Goal: Transaction & Acquisition: Register for event/course

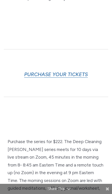
scroll to position [560, 0]
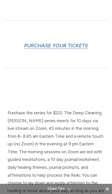
click at [80, 43] on link "PURCHASE YOUR TICKETS" at bounding box center [56, 46] width 64 height 6
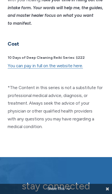
scroll to position [2309, 0]
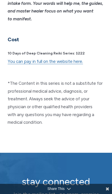
click at [75, 59] on link "You can pay in full on the website here." at bounding box center [45, 61] width 75 height 5
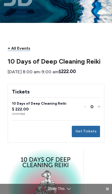
scroll to position [18, 0]
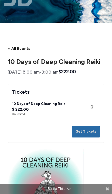
click at [99, 107] on button "Increase ticket quantity for 10 Days of Deep Cleaning Reiki +" at bounding box center [98, 106] width 3 height 7
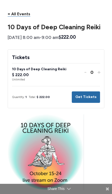
scroll to position [47, 0]
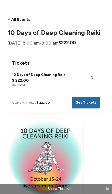
click at [88, 102] on button "Get Tickets" at bounding box center [86, 102] width 28 height 11
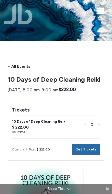
scroll to position [0, 0]
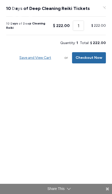
click at [97, 56] on button "Checkout Now" at bounding box center [89, 57] width 34 height 11
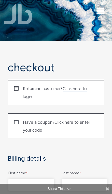
click at [80, 90] on link "Click here to login" at bounding box center [55, 92] width 64 height 13
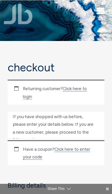
click at [86, 161] on input "Username or email * Required" at bounding box center [55, 167] width 85 height 12
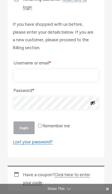
scroll to position [91, 0]
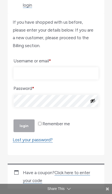
type input "[EMAIL_ADDRESS][DOMAIN_NAME]"
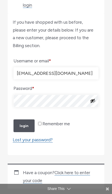
click at [29, 132] on button "Login" at bounding box center [23, 125] width 21 height 13
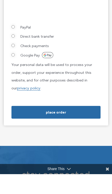
scroll to position [579, 0]
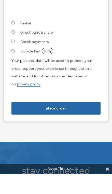
click at [77, 125] on button "Place order" at bounding box center [55, 128] width 89 height 13
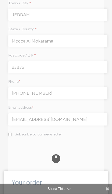
scroll to position [258, 0]
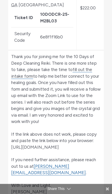
scroll to position [202, 0]
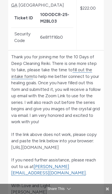
click at [90, 75] on link "fill out the intake form" at bounding box center [51, 73] width 81 height 12
click at [86, 73] on link "fill out the intake form" at bounding box center [51, 73] width 81 height 12
click at [33, 79] on link "fill out the intake form" at bounding box center [51, 73] width 81 height 12
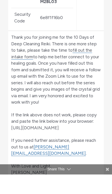
click at [88, 67] on link "fill out the intake form" at bounding box center [51, 73] width 81 height 12
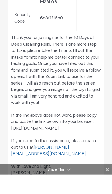
copy p "[URL][DOMAIN_NAME]"
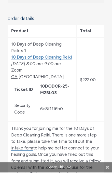
scroll to position [109, 0]
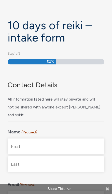
scroll to position [49, 0]
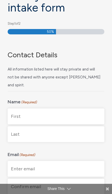
click at [62, 110] on input "First" at bounding box center [56, 117] width 97 height 16
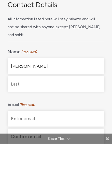
type input "Anwar"
click at [55, 126] on input "Last" at bounding box center [56, 134] width 97 height 16
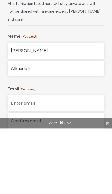
type input "Alkhudidi"
click at [72, 161] on input "Enter Email" at bounding box center [56, 169] width 97 height 16
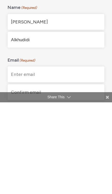
type input "[EMAIL_ADDRESS][DOMAIN_NAME]"
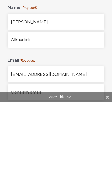
type input "[EMAIL_ADDRESS][DOMAIN_NAME]"
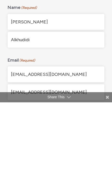
type input "JHGA8014"
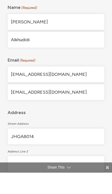
type input "JEDDAH"
type input "23836"
select select "[GEOGRAPHIC_DATA]"
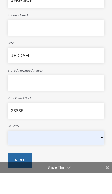
scroll to position [289, 0]
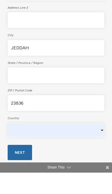
click at [26, 166] on input "Next" at bounding box center [20, 174] width 24 height 16
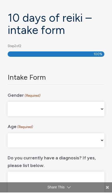
scroll to position [53, 0]
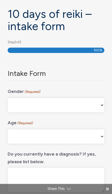
click at [99, 107] on select "Male Female Non-binary Agender My gender isn't listed Prefer Not to Answer" at bounding box center [56, 105] width 97 height 14
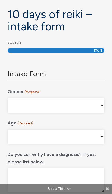
select select "Female"
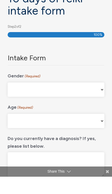
scroll to position [52, 0]
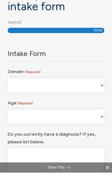
click at [86, 131] on select "16-24 25-34 35-44 45-54 55-64 65+" at bounding box center [56, 138] width 97 height 14
select select "35-44"
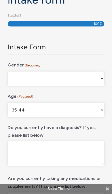
scroll to position [58, 0]
